Goal: Find contact information: Find contact information

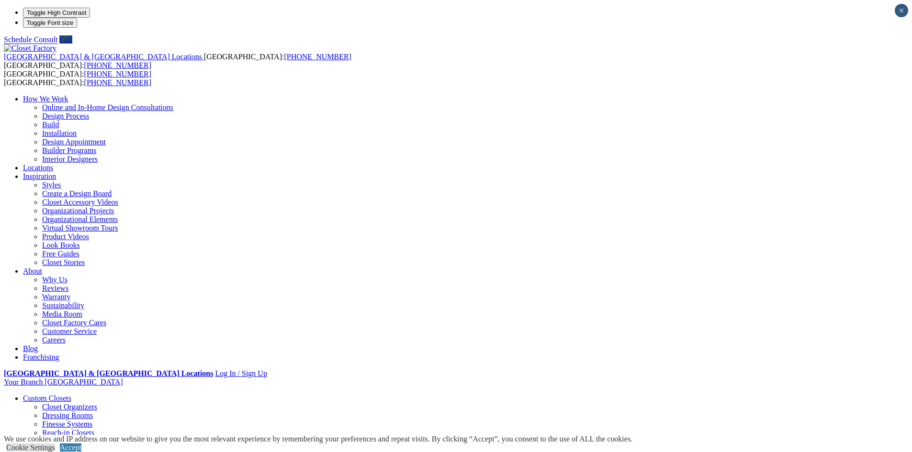
click at [97, 327] on link "Customer Service" at bounding box center [69, 331] width 55 height 8
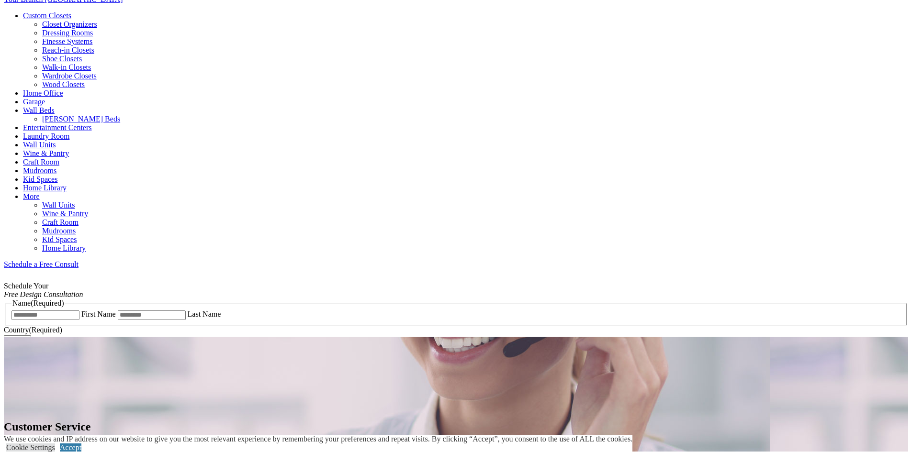
scroll to position [144, 0]
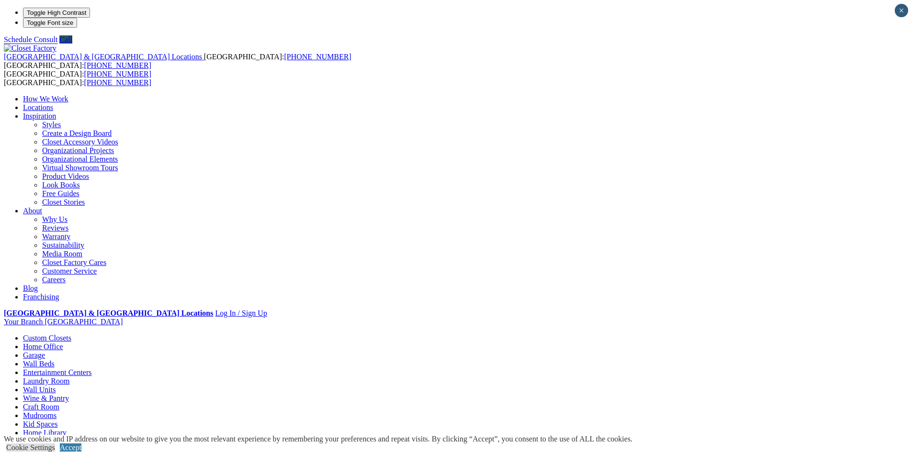
click at [53, 103] on link "Locations" at bounding box center [38, 107] width 30 height 8
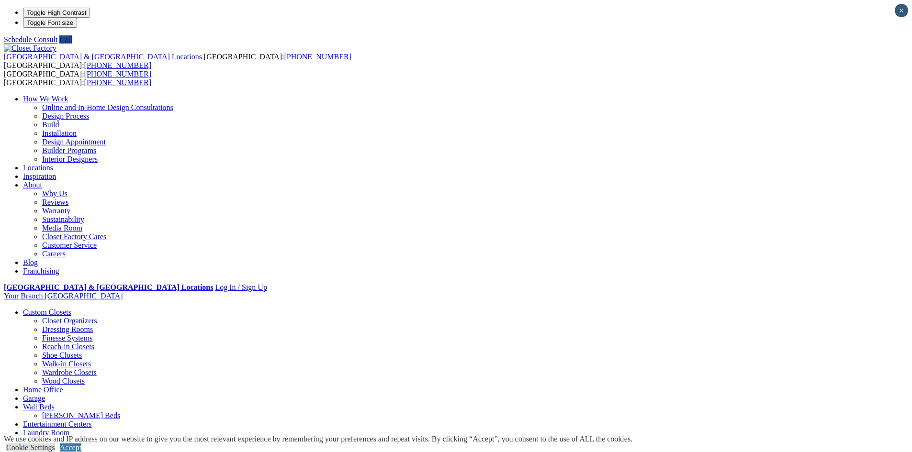
drag, startPoint x: 462, startPoint y: 167, endPoint x: 334, endPoint y: 165, distance: 128.3
copy em "5747 SW. [GEOGRAPHIC_DATA]"
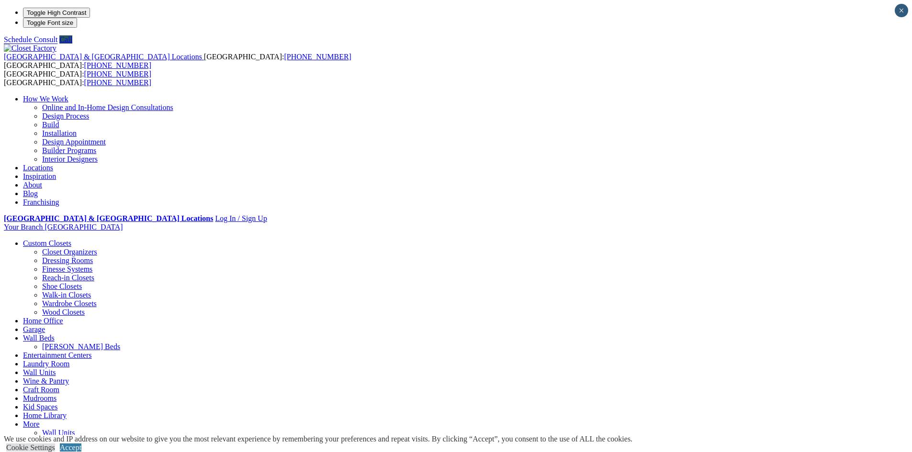
drag, startPoint x: 746, startPoint y: 142, endPoint x: 660, endPoint y: 141, distance: 85.7
copy span "[PHONE_NUMBER]"
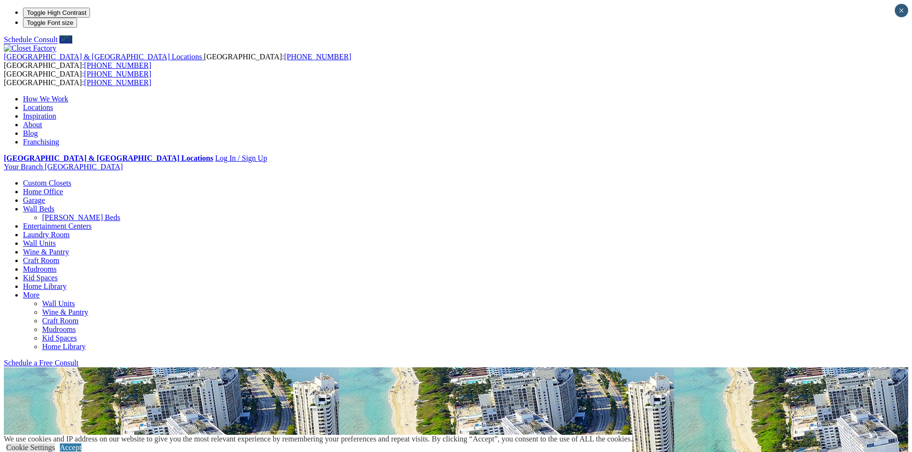
drag, startPoint x: 449, startPoint y: 332, endPoint x: 391, endPoint y: 332, distance: 57.4
copy div "[PHONE_NUMBER]"
